Goal: Browse casually

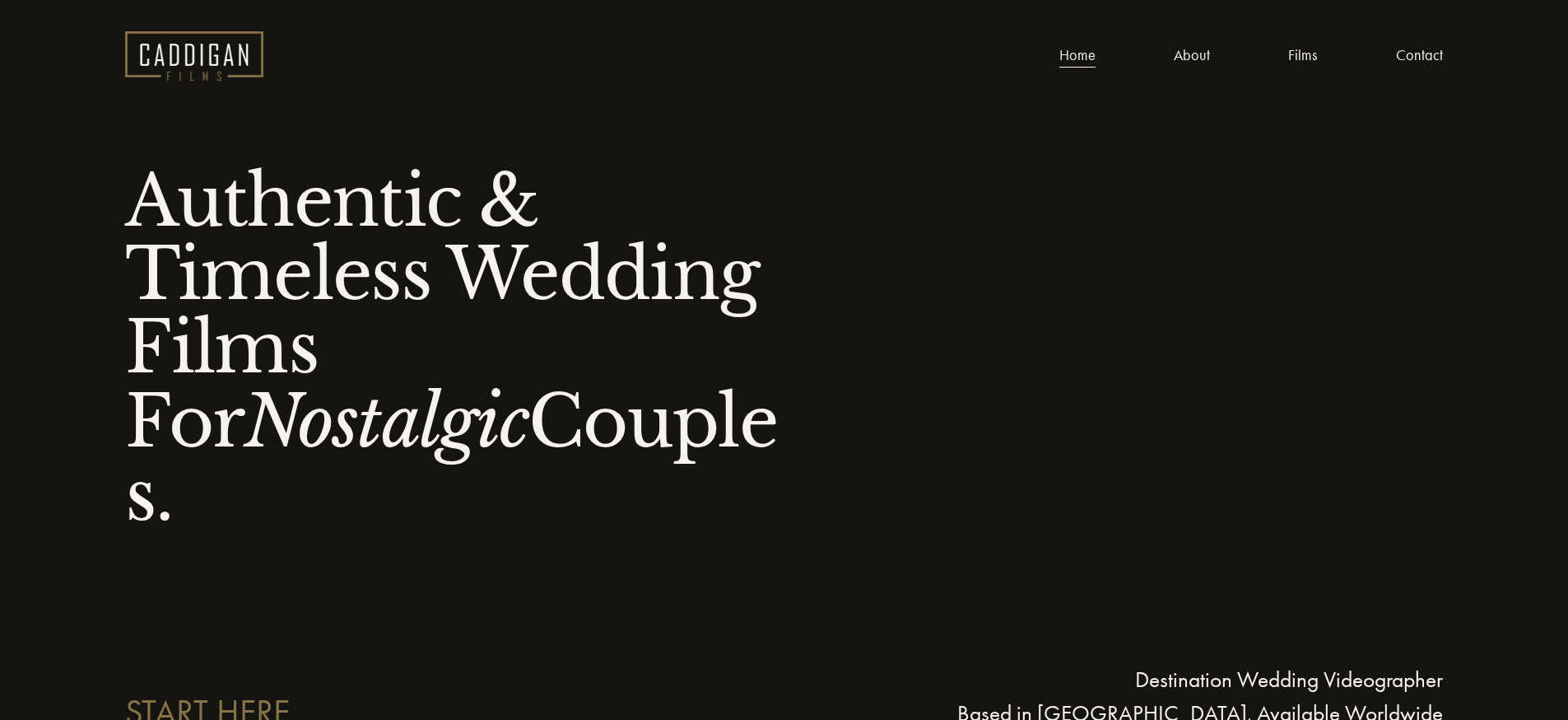
click at [1302, 55] on link "Films" at bounding box center [1302, 57] width 29 height 26
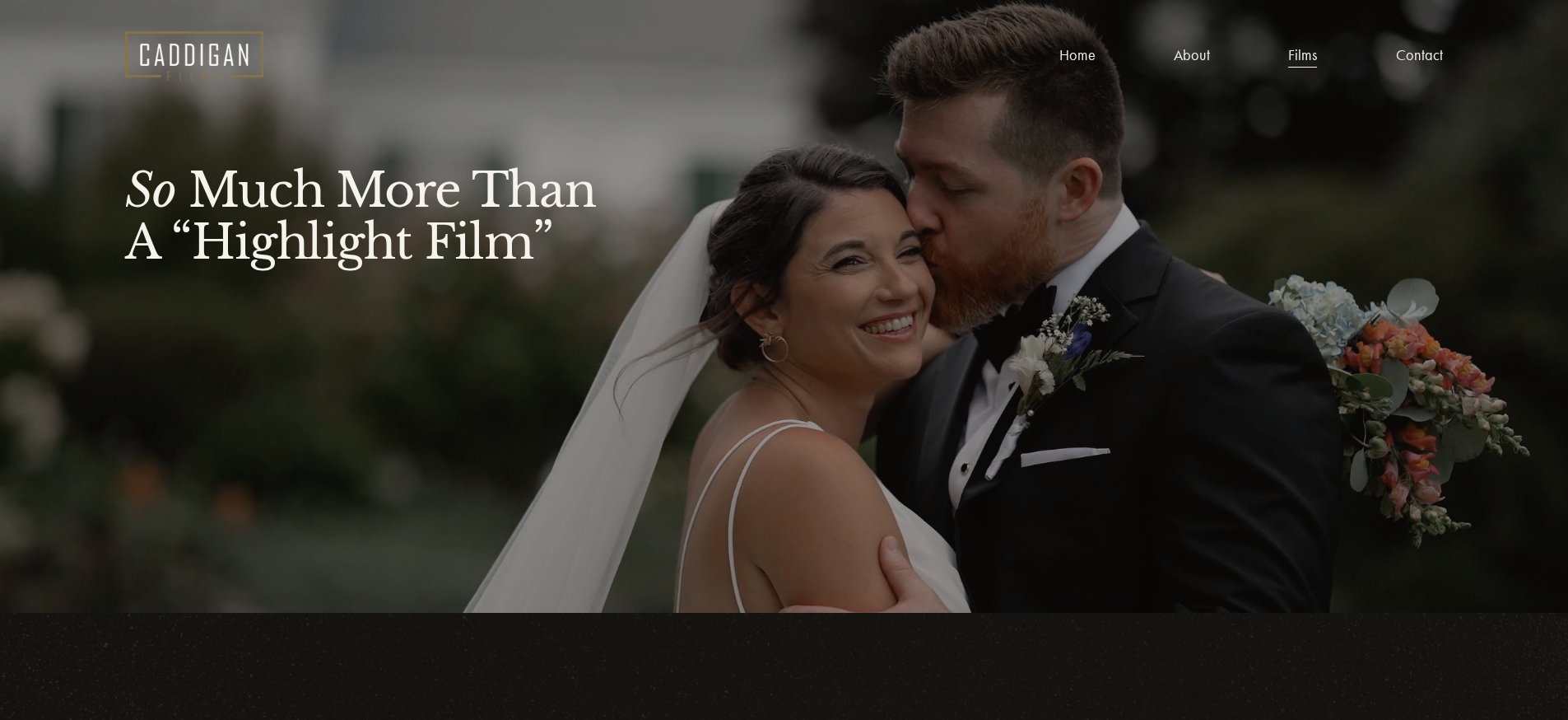
click at [1197, 60] on link "About" at bounding box center [1192, 57] width 36 height 26
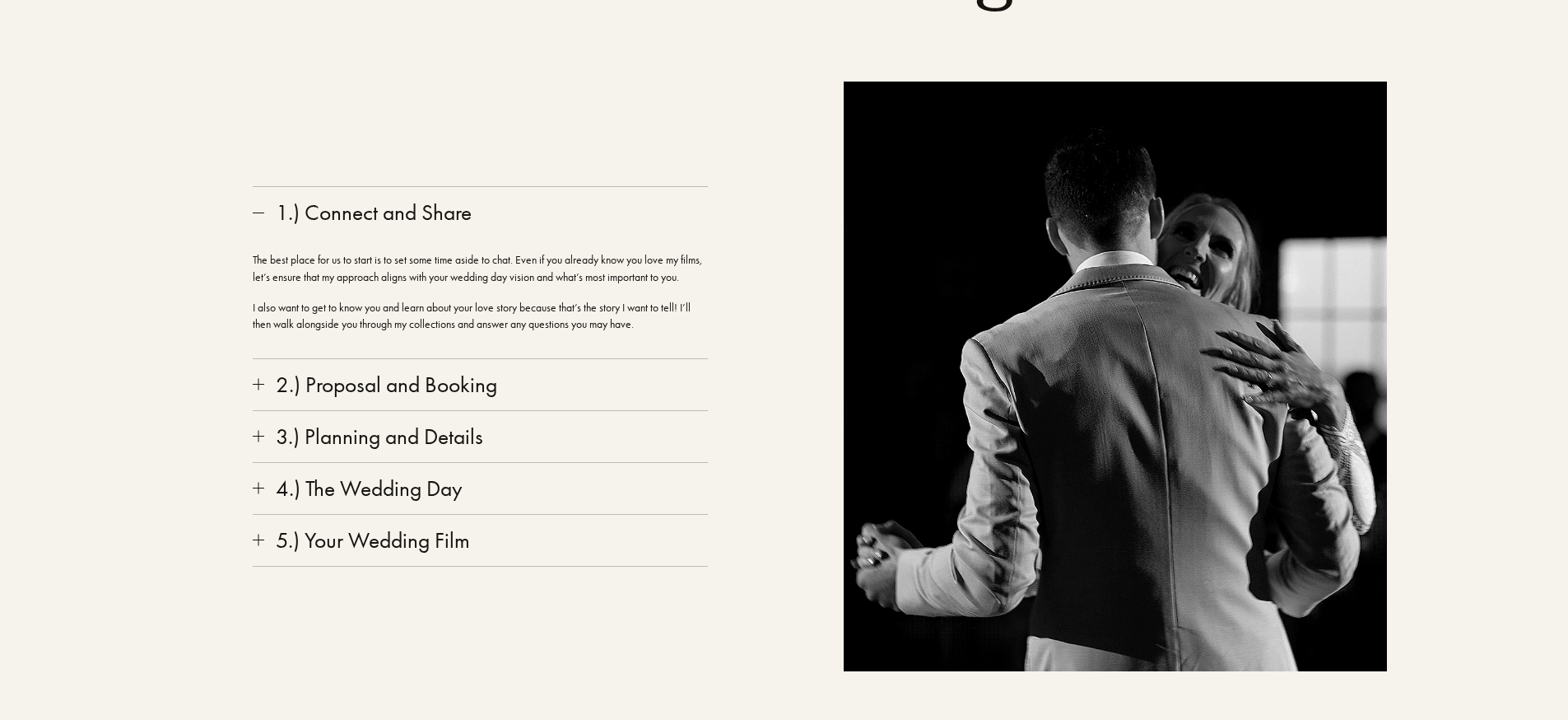
scroll to position [3160, 0]
